Goal: Task Accomplishment & Management: Use online tool/utility

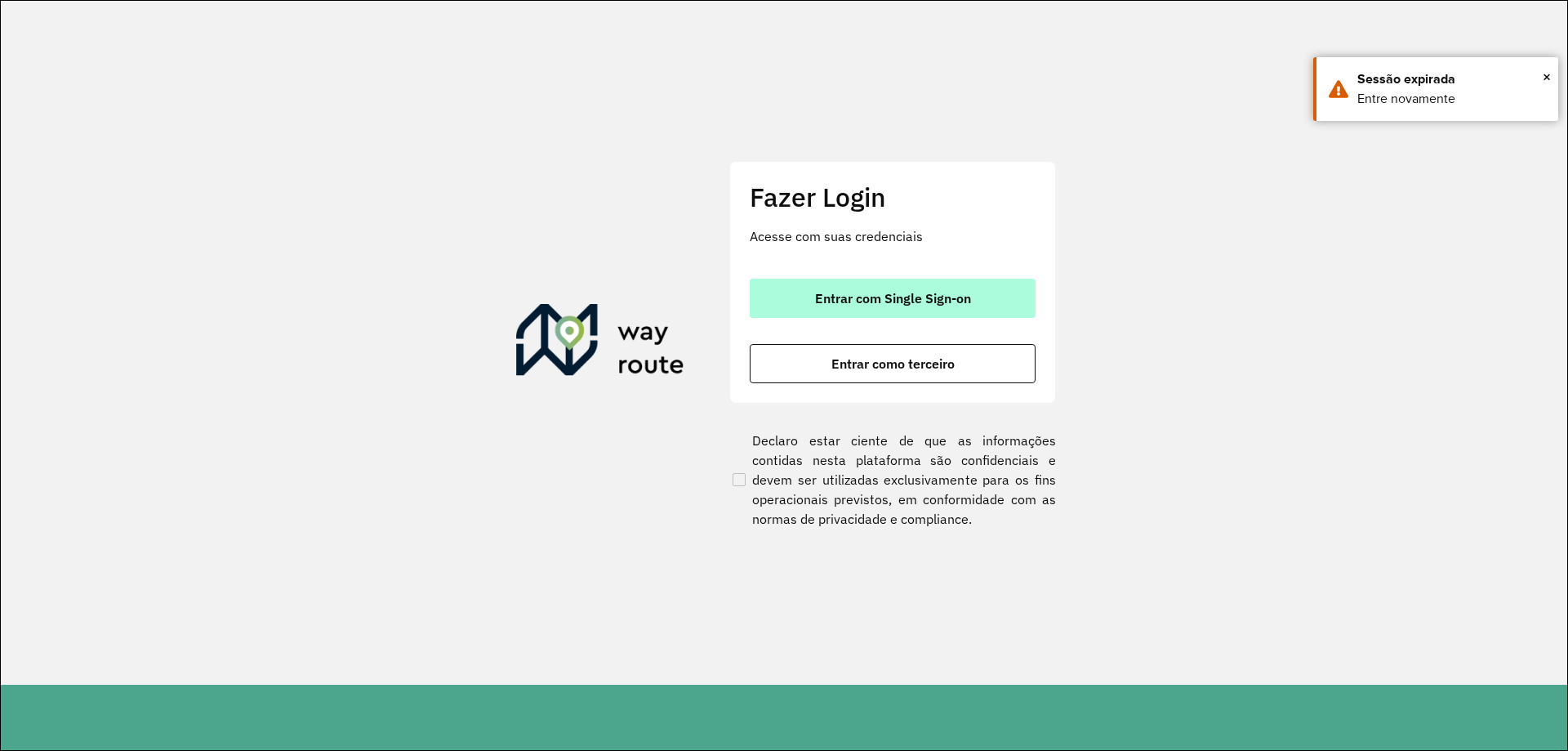
click at [944, 295] on span "Entrar com Single Sign-on" at bounding box center [893, 298] width 156 height 13
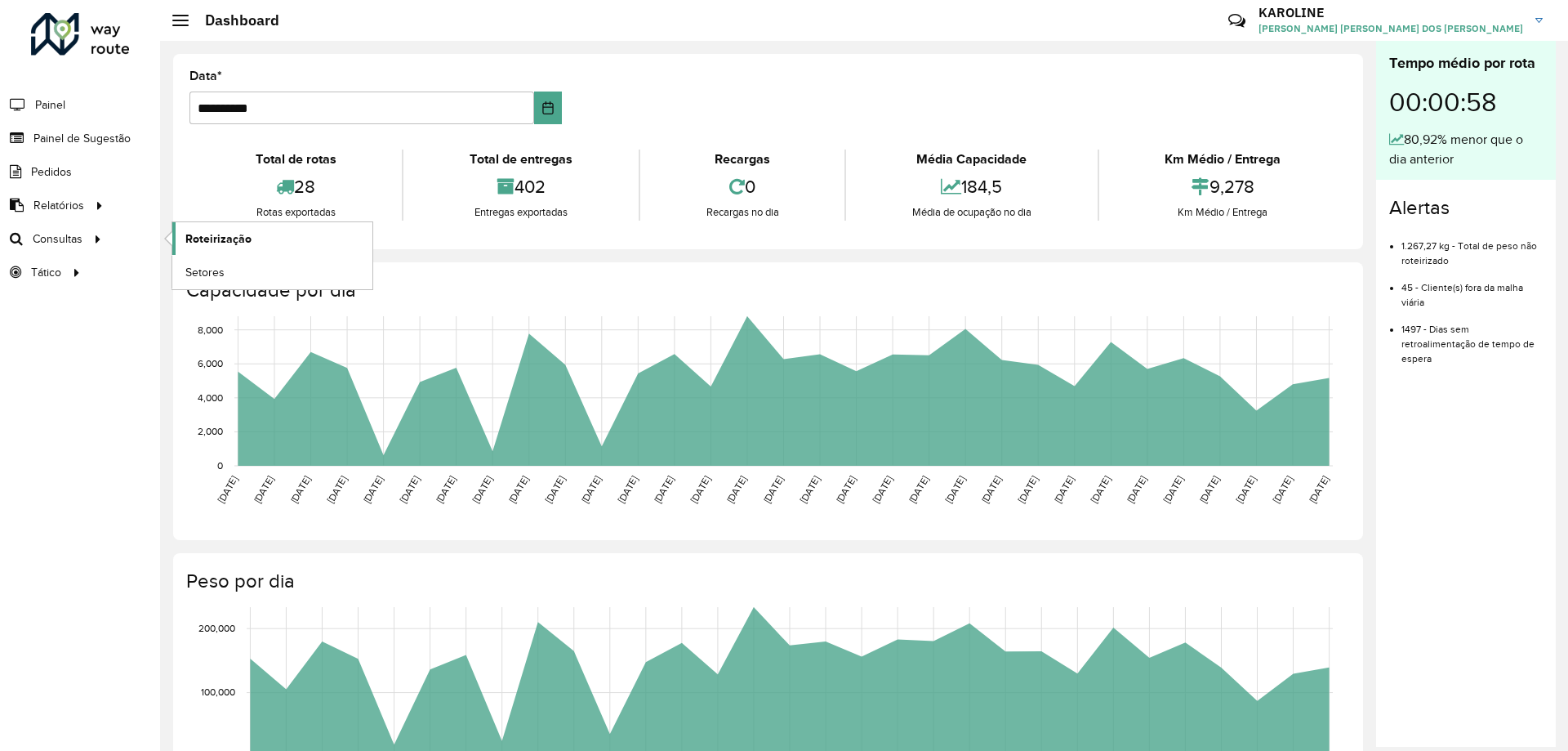
click at [230, 245] on span "Roteirização" at bounding box center [218, 239] width 66 height 17
click at [214, 236] on span "Roteirização" at bounding box center [218, 239] width 66 height 17
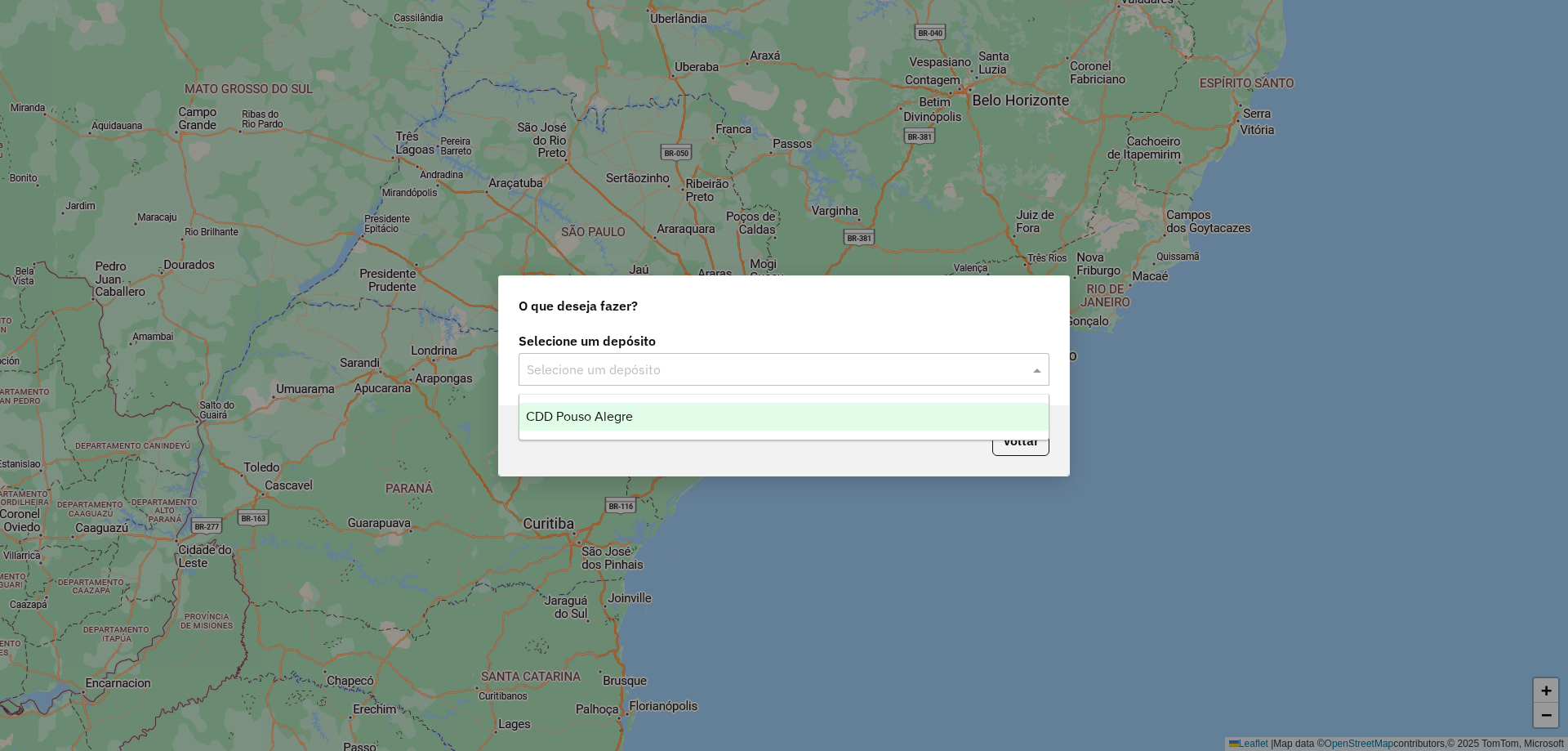
click at [636, 370] on input "text" at bounding box center [767, 370] width 482 height 20
click at [630, 430] on ng-dropdown-panel "CDD Pouso Alegre" at bounding box center [784, 417] width 531 height 47
click at [741, 428] on div "CDD Pouso Alegre" at bounding box center [784, 416] width 529 height 28
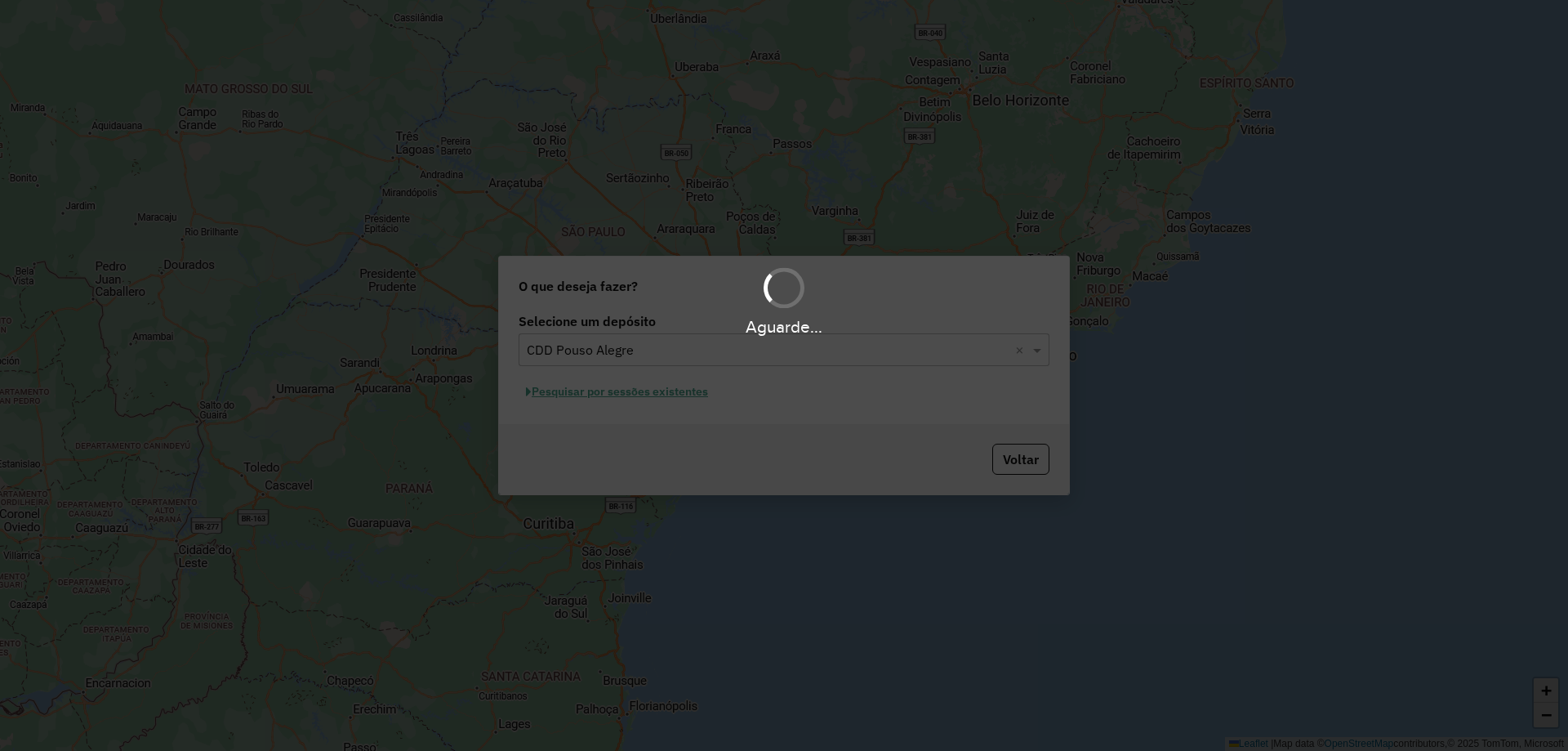
click at [679, 392] on div "Aguarde..." at bounding box center [784, 376] width 1568 height 751
click at [652, 398] on div "Aguarde..." at bounding box center [784, 376] width 1568 height 751
click at [671, 376] on div "Aguarde..." at bounding box center [784, 376] width 1568 height 751
click at [711, 663] on div "Aguarde..." at bounding box center [784, 376] width 1568 height 751
click at [794, 389] on div "Aguarde..." at bounding box center [784, 376] width 1568 height 751
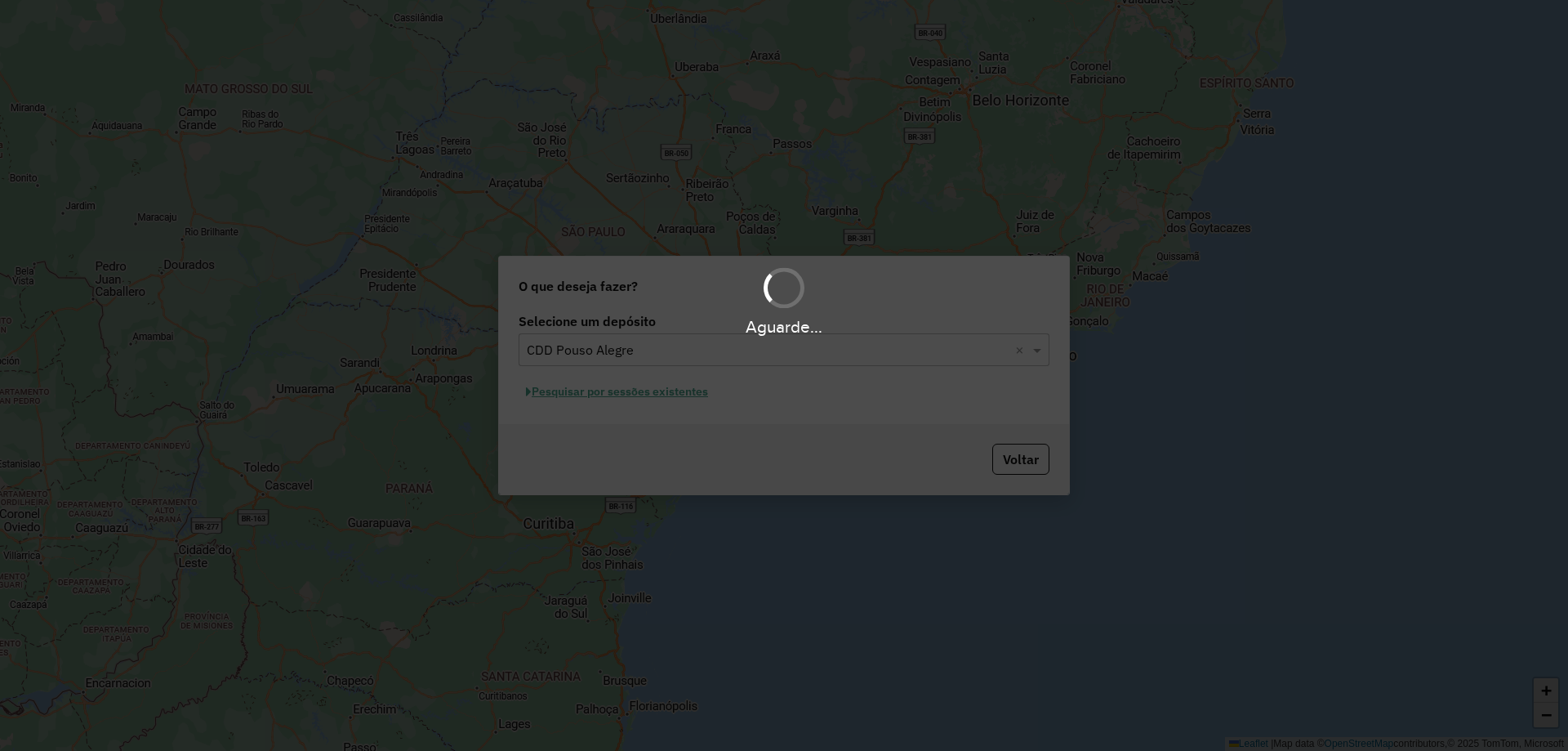
click at [801, 399] on div "Aguarde..." at bounding box center [784, 376] width 1568 height 751
click at [784, 289] on div at bounding box center [783, 287] width 53 height 53
click at [790, 369] on div "Aguarde..." at bounding box center [784, 376] width 1568 height 751
click at [540, 423] on div "Aguarde..." at bounding box center [784, 376] width 1568 height 751
click at [668, 362] on div "Aguarde..." at bounding box center [784, 376] width 1568 height 751
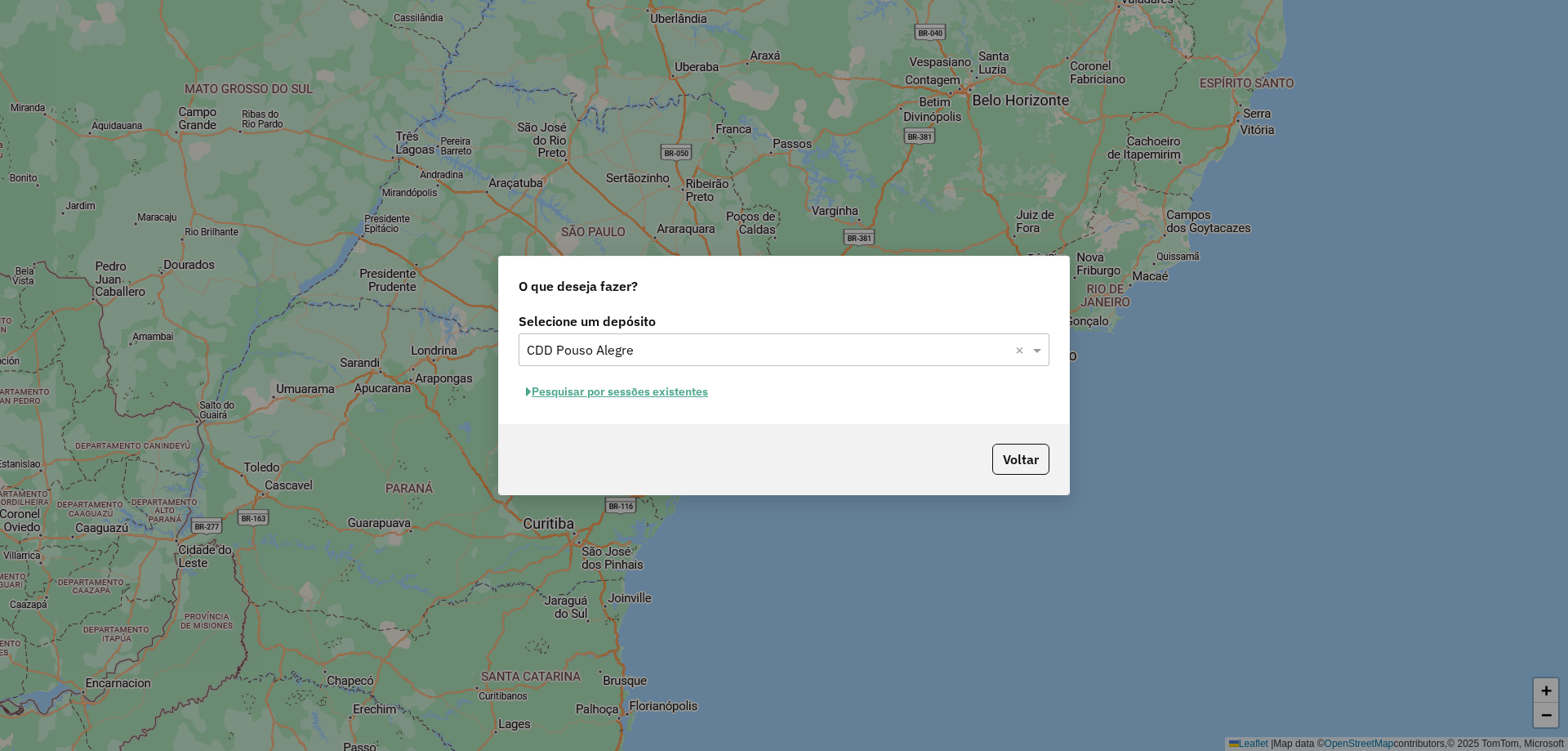
click at [663, 396] on button "Pesquisar por sessões existentes" at bounding box center [617, 391] width 197 height 25
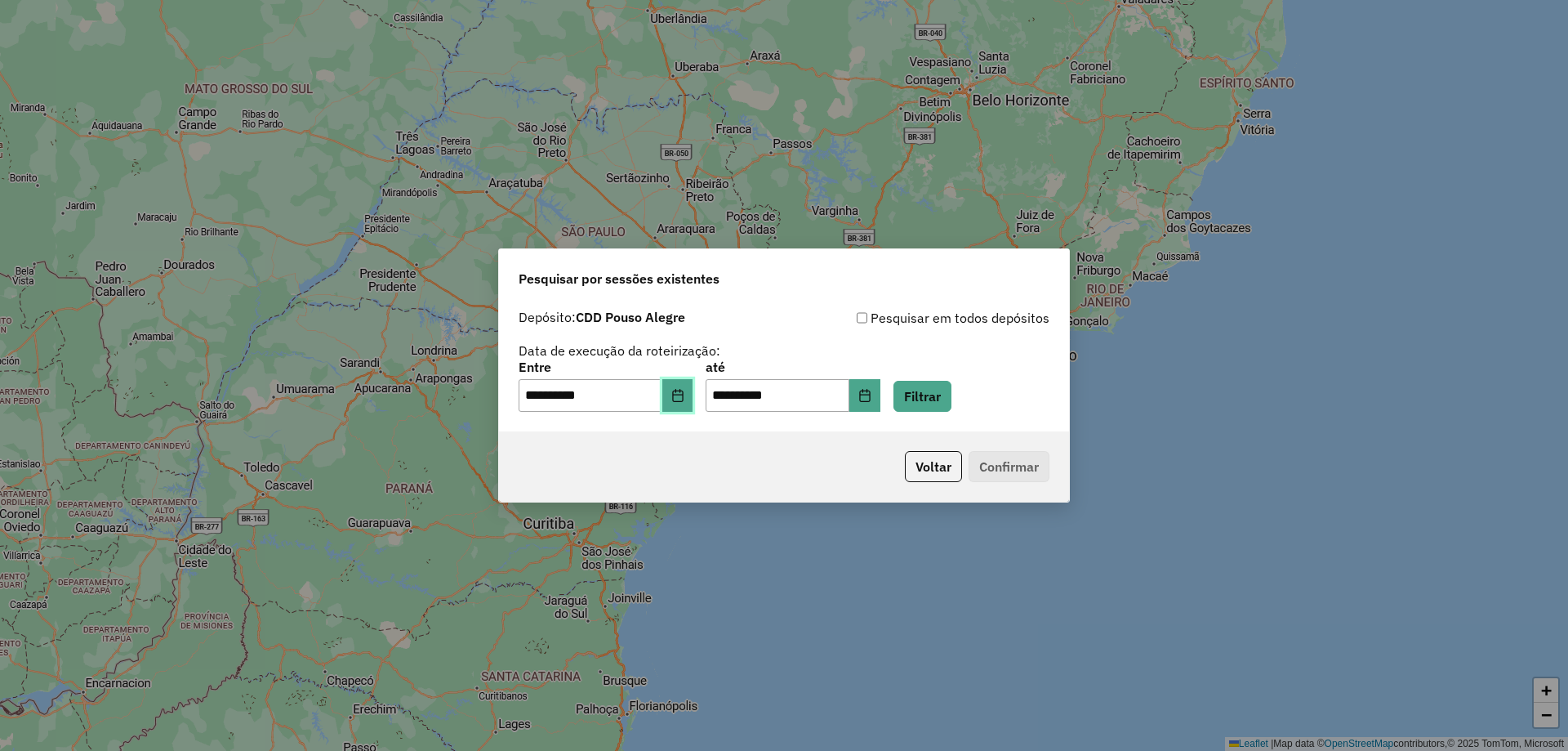
click at [693, 402] on button "Choose Date" at bounding box center [678, 395] width 31 height 33
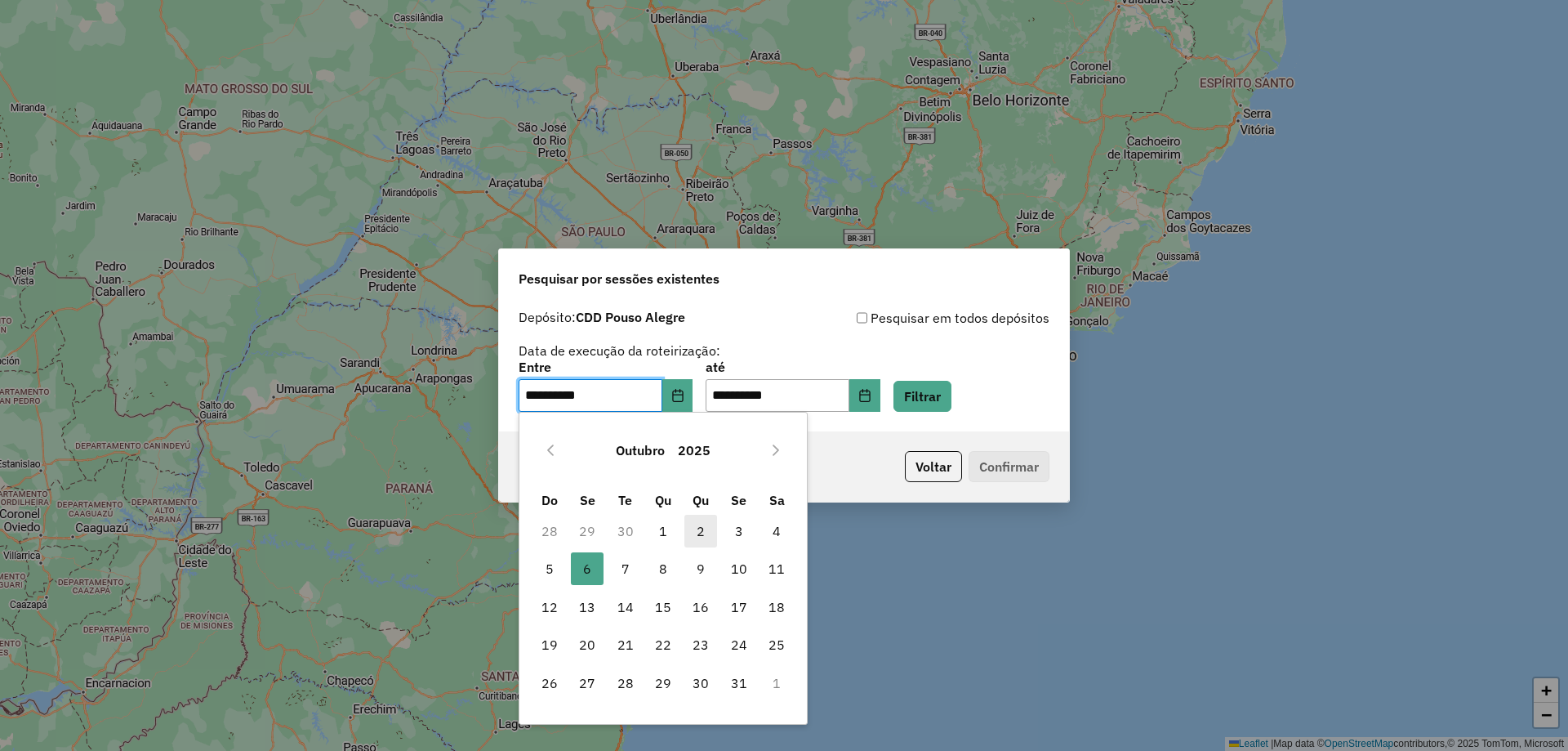
click at [700, 532] on span "2" at bounding box center [701, 531] width 33 height 33
type input "**********"
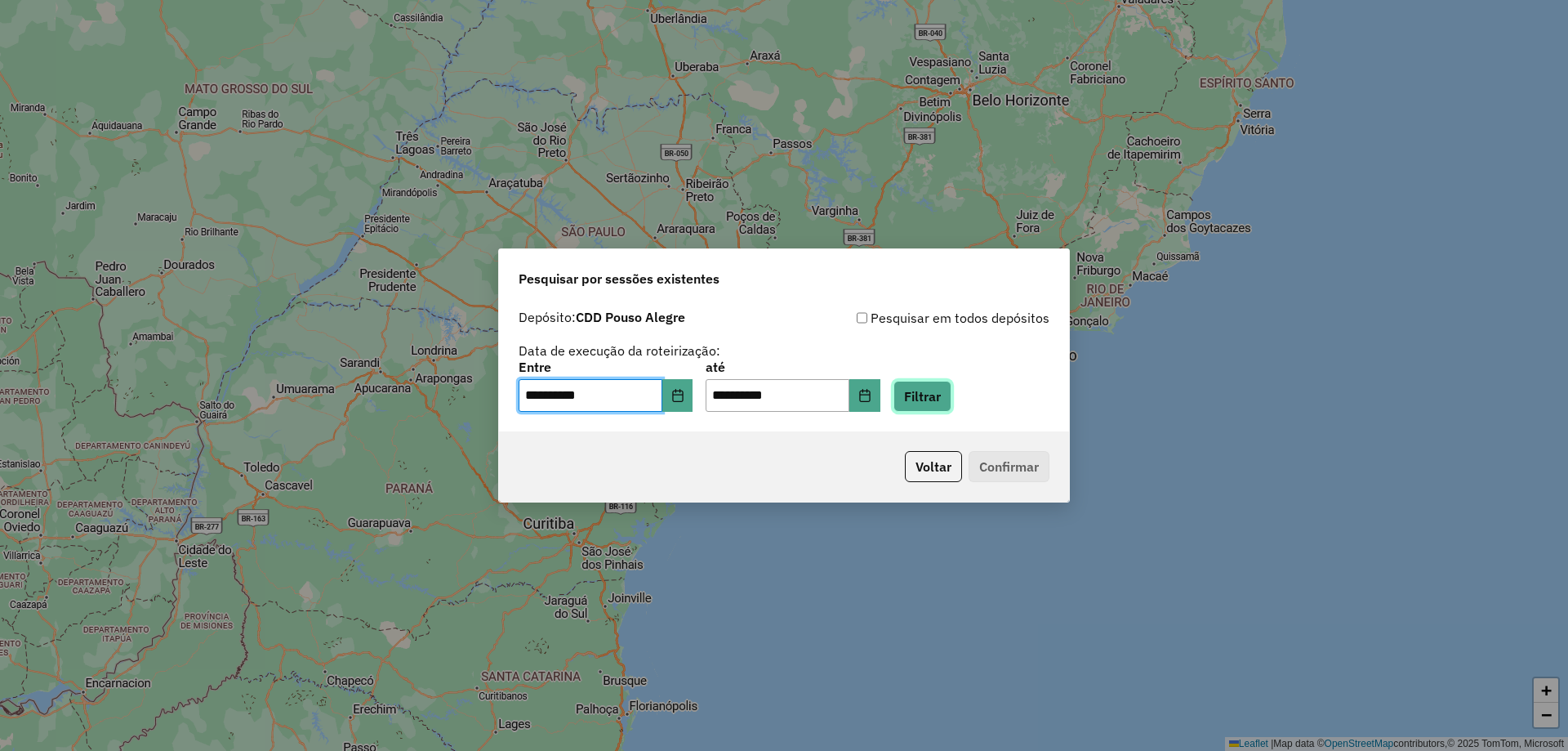
click at [951, 393] on button "Filtrar" at bounding box center [922, 396] width 58 height 31
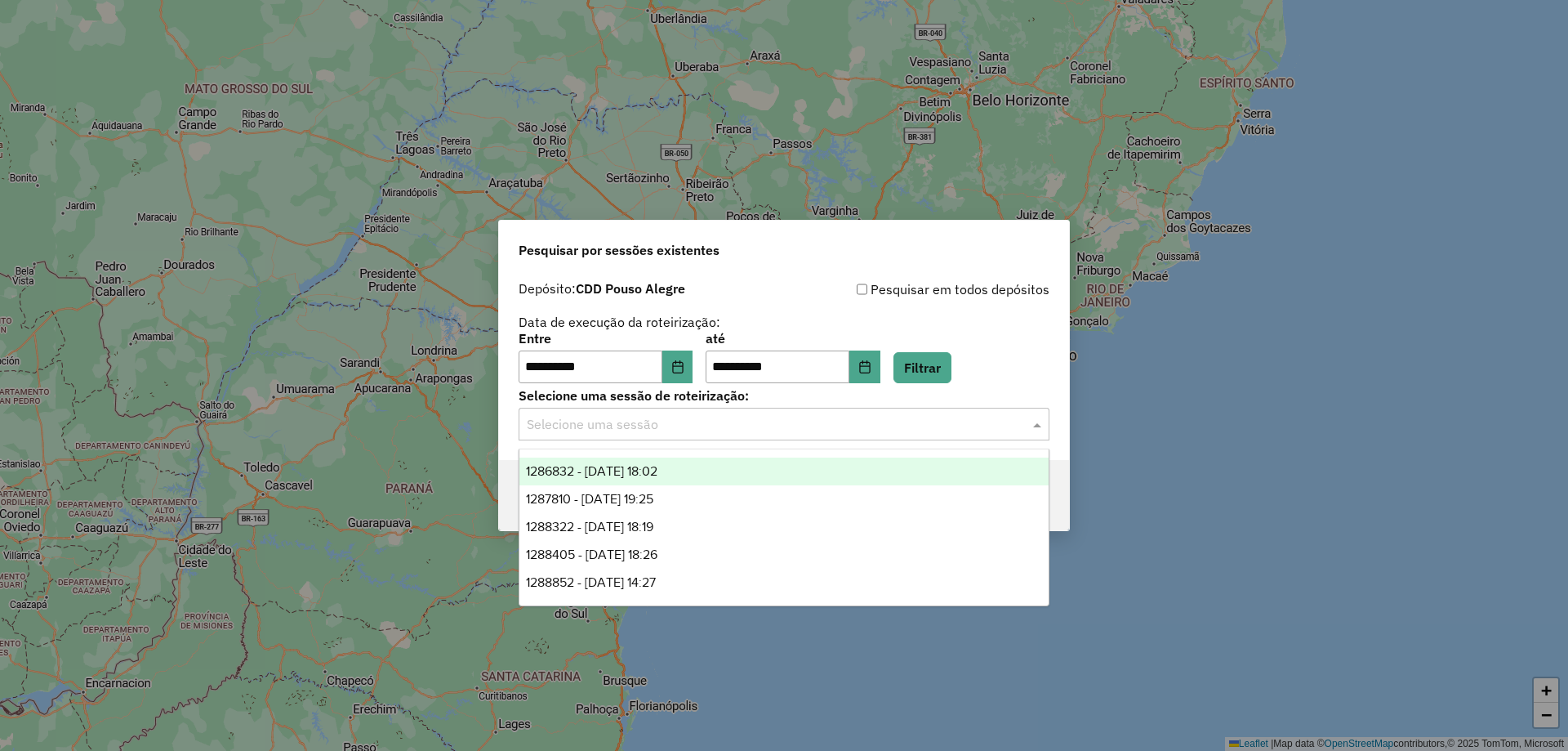
click at [690, 422] on input "text" at bounding box center [767, 424] width 482 height 20
click at [663, 479] on div "1286832 - [DATE] 18:02" at bounding box center [784, 471] width 529 height 28
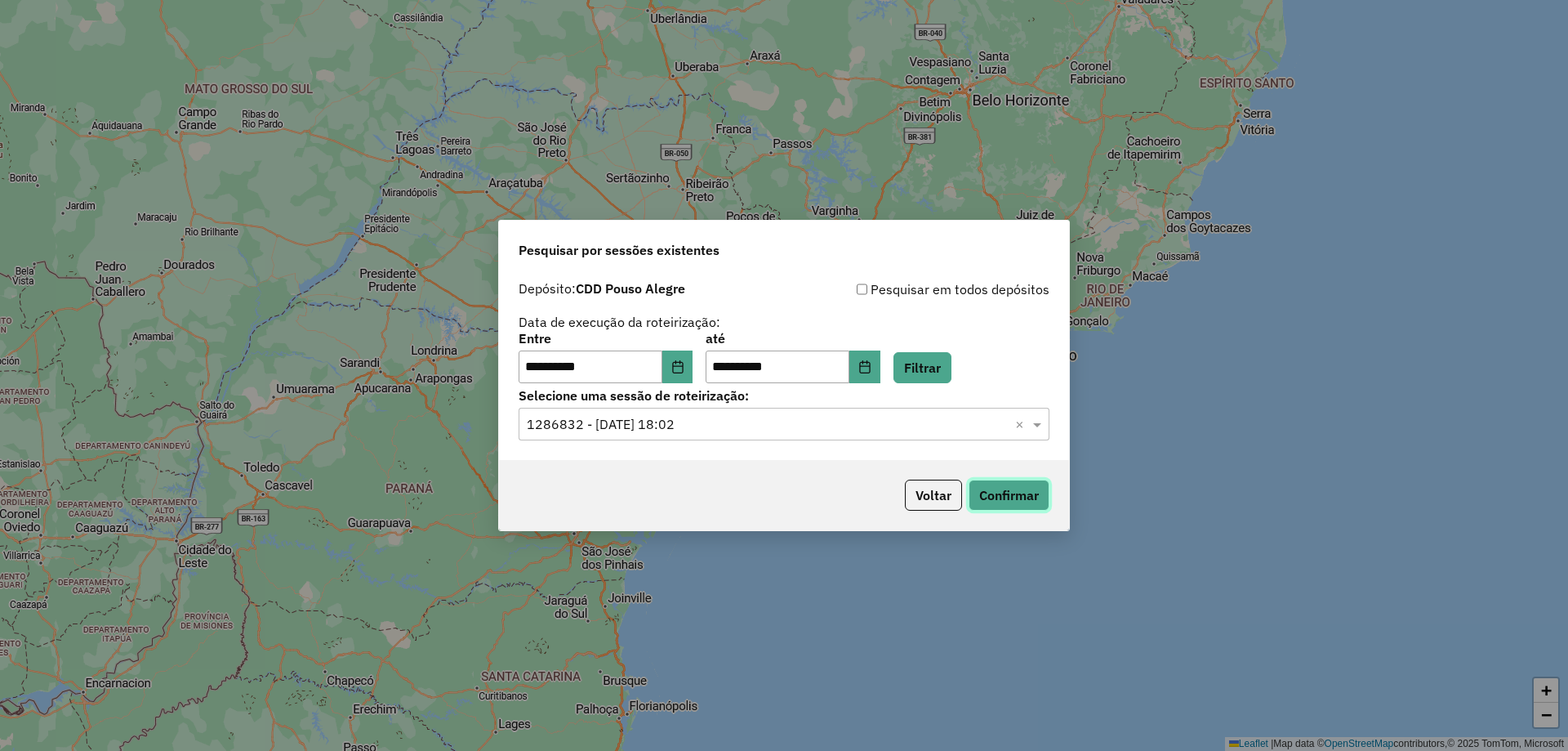
click at [999, 496] on button "Confirmar" at bounding box center [1009, 495] width 81 height 31
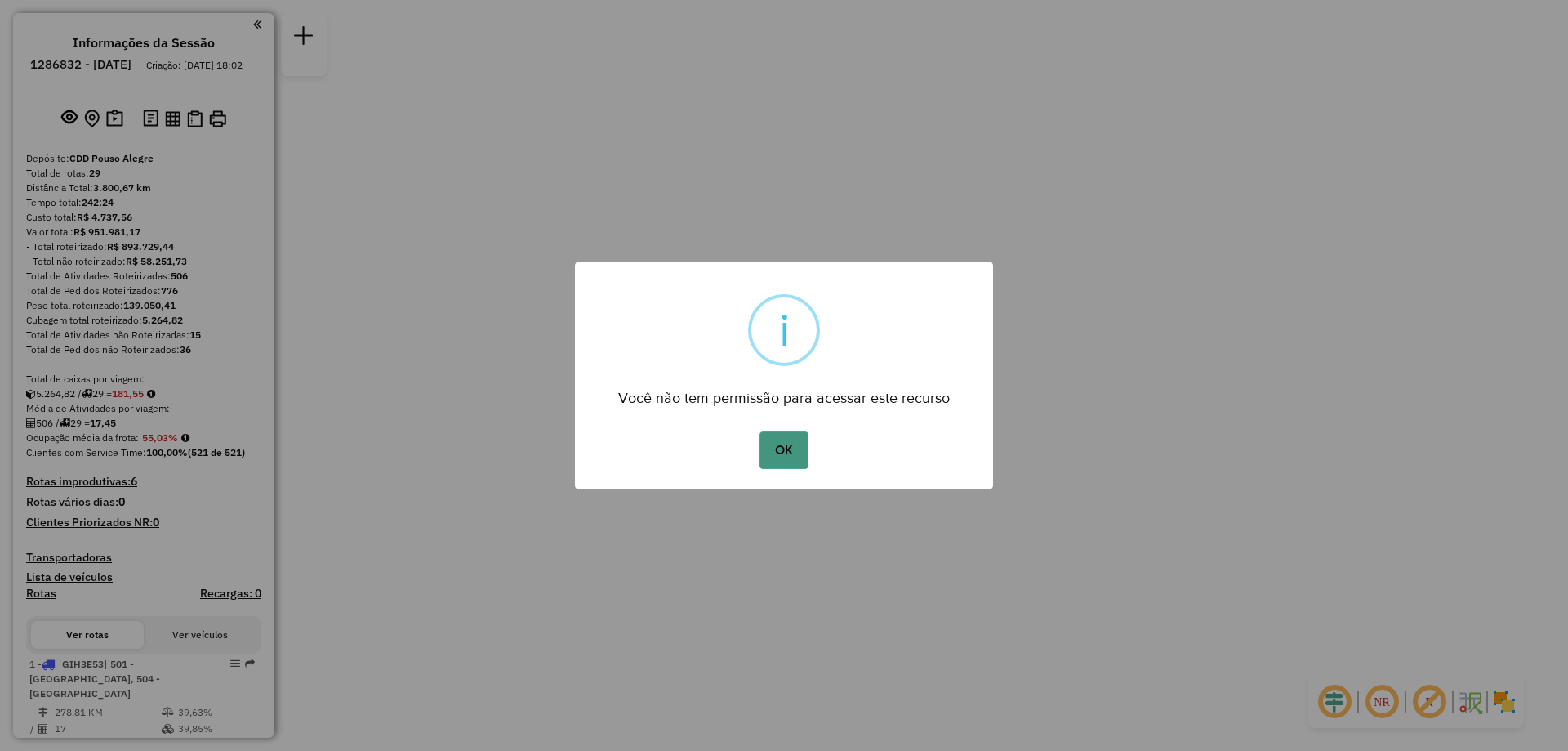
click at [779, 453] on button "OK" at bounding box center [783, 449] width 48 height 37
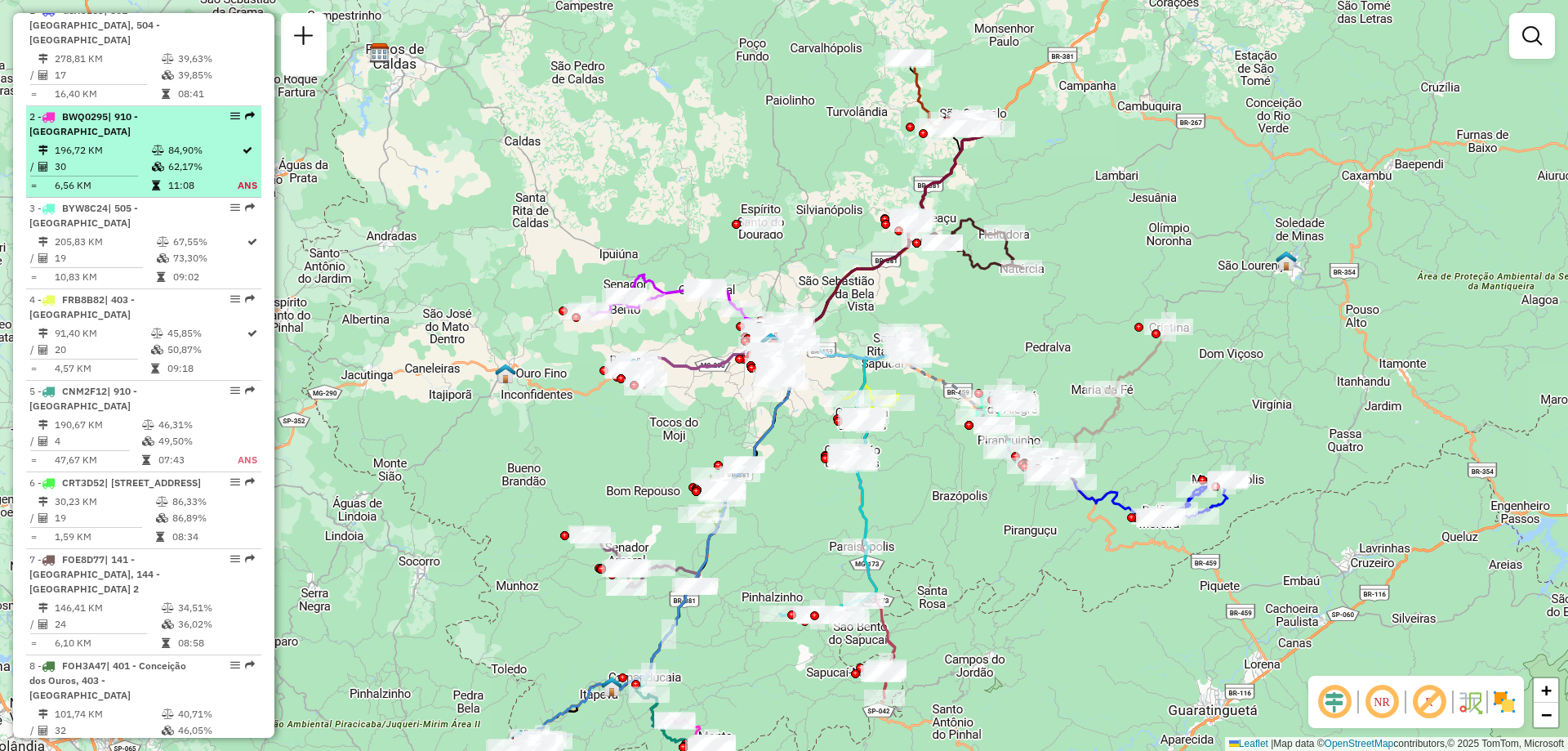
scroll to position [735, 0]
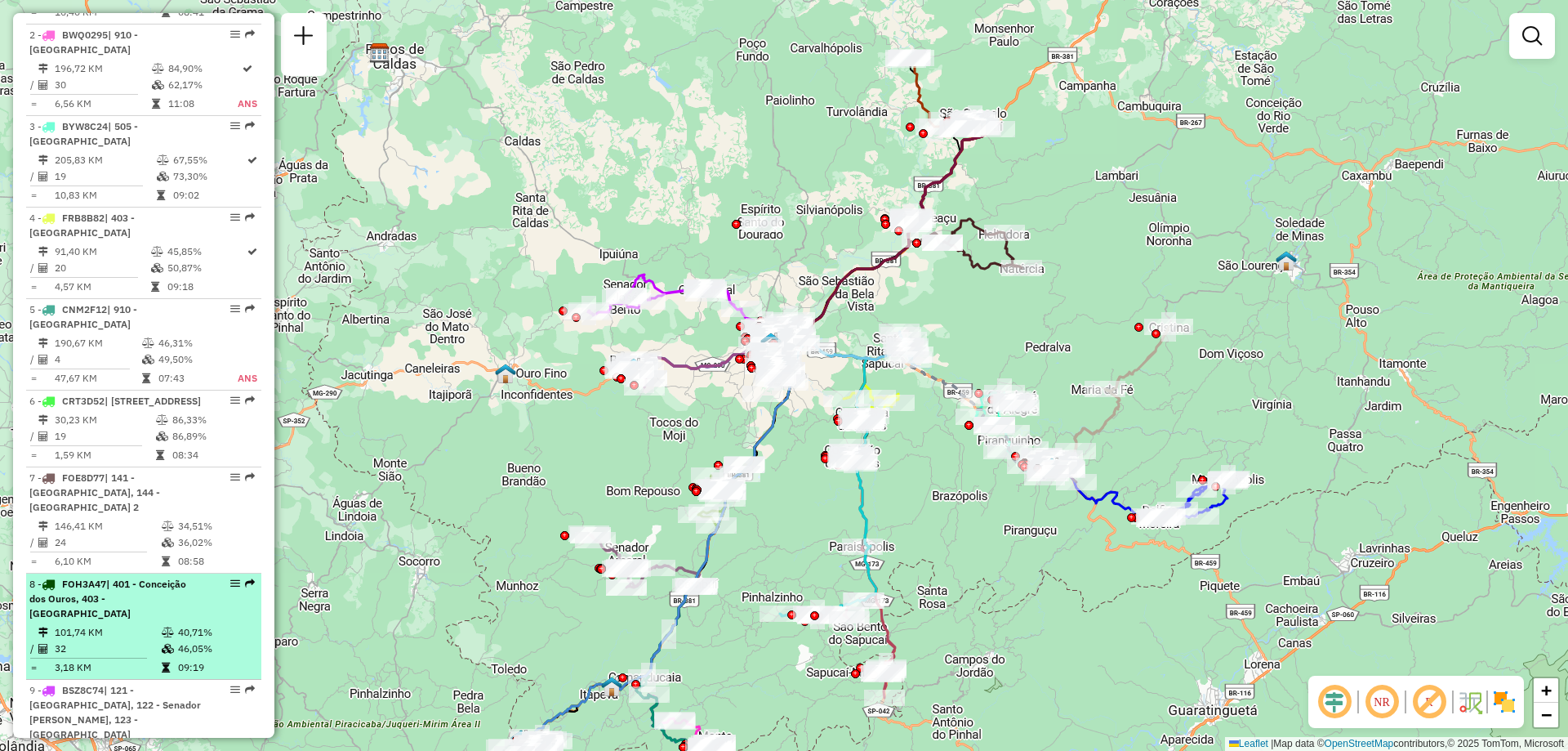
click at [230, 588] on em at bounding box center [235, 582] width 10 height 10
select select "**********"
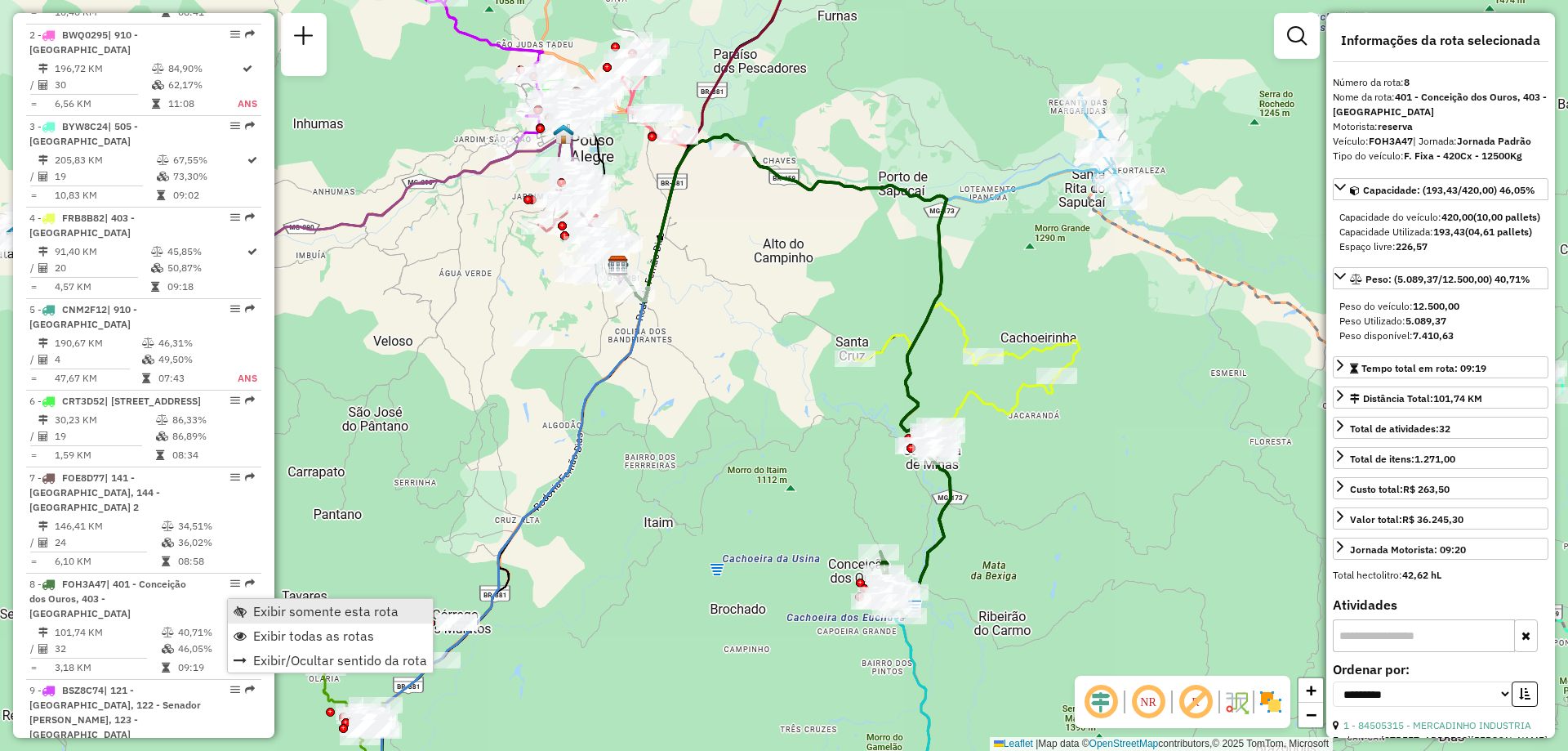
click at [307, 605] on span "Exibir somente esta rota" at bounding box center [325, 611] width 145 height 13
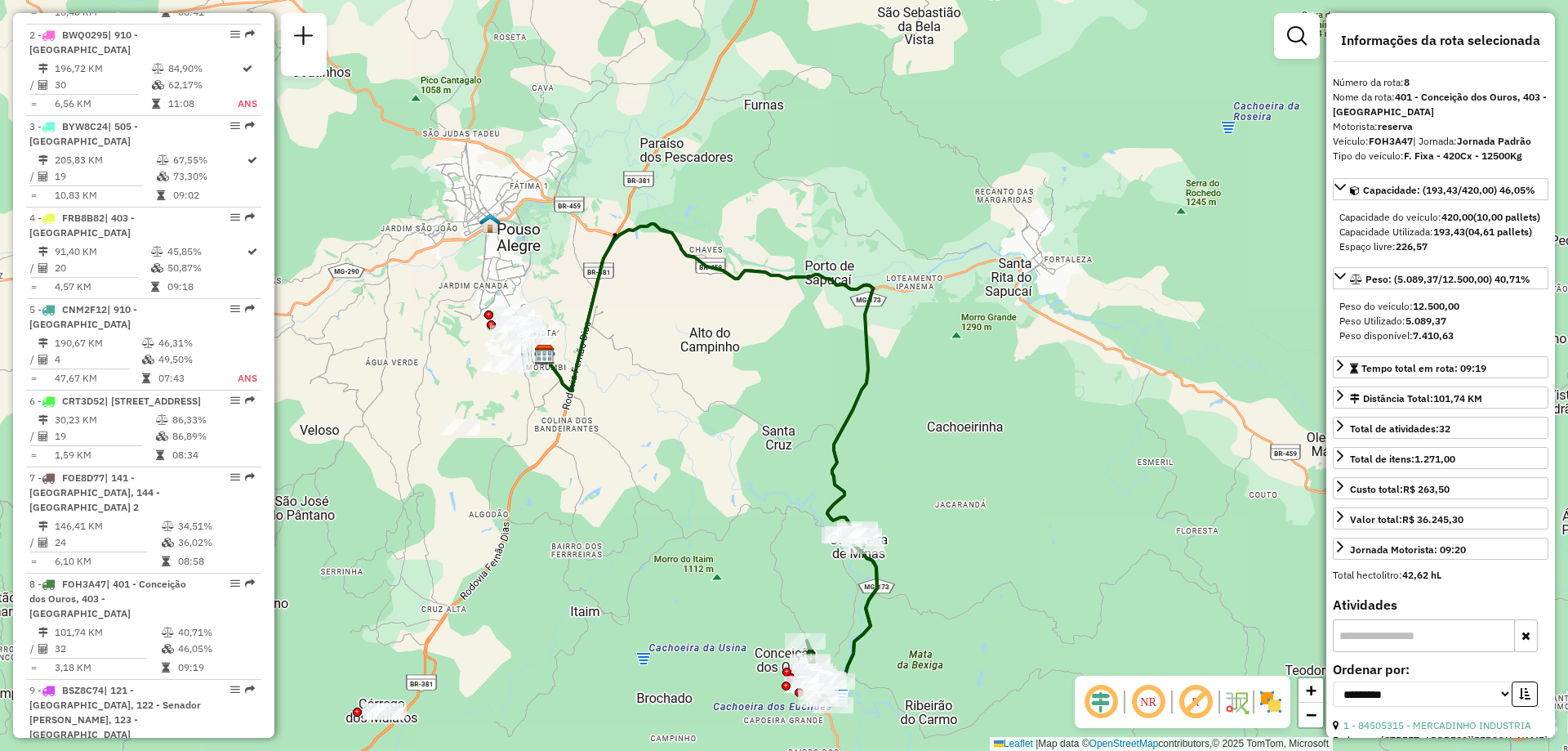
drag, startPoint x: 631, startPoint y: 540, endPoint x: 557, endPoint y: 637, distance: 122.0
click at [557, 637] on div "Janela de atendimento Grade de atendimento Capacidade Transportadoras Veículos …" at bounding box center [784, 376] width 1568 height 751
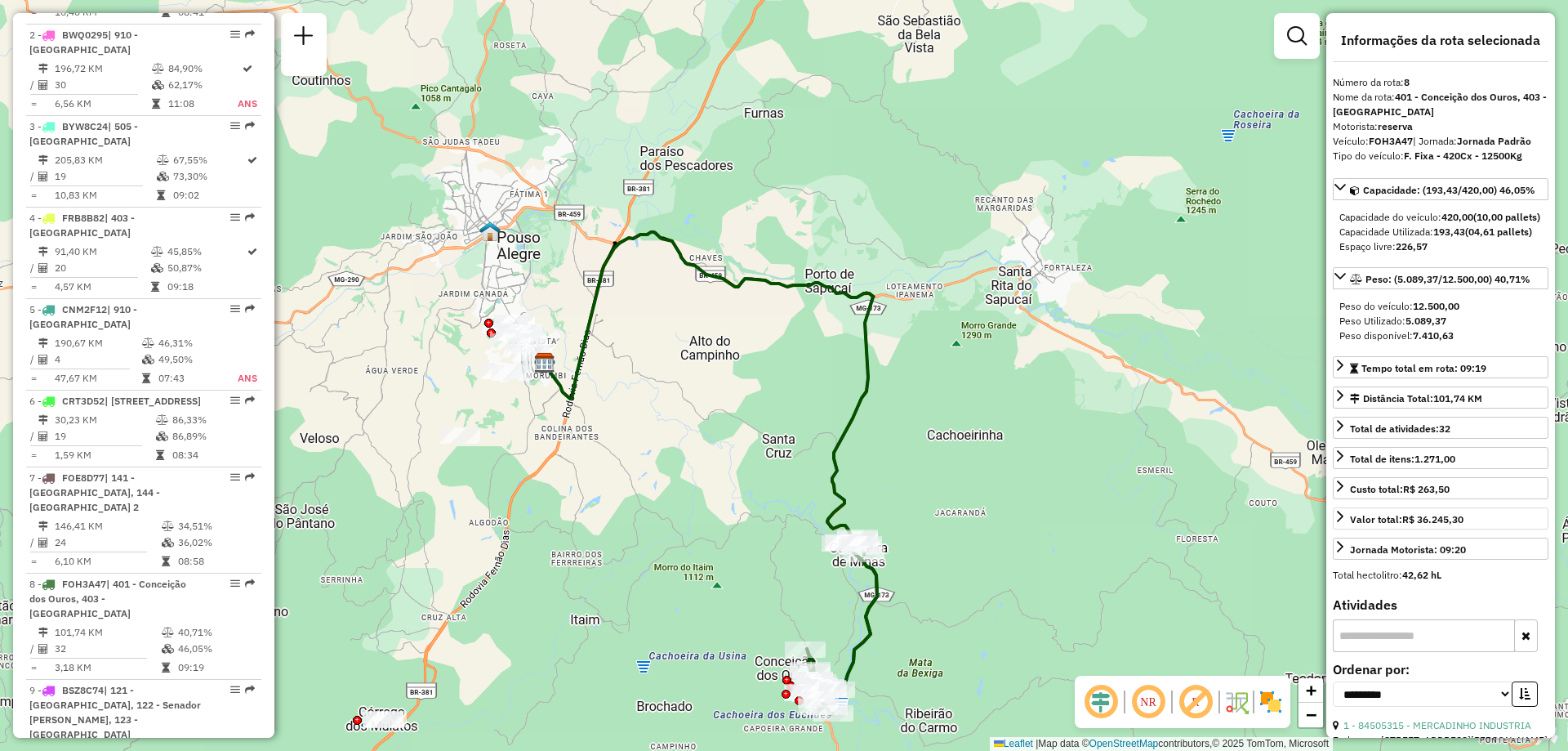
scroll to position [490, 0]
